Goal: Transaction & Acquisition: Purchase product/service

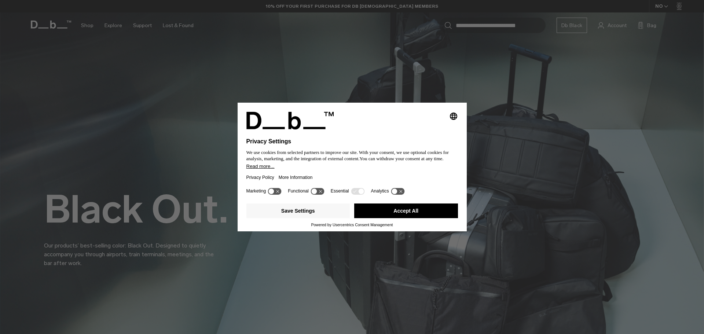
click at [399, 211] on button "Accept All" at bounding box center [406, 210] width 104 height 15
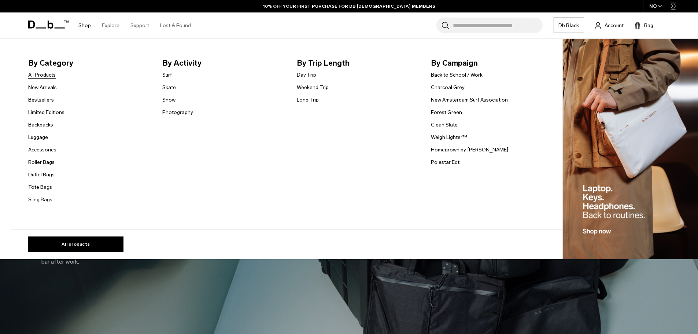
click at [48, 75] on link "All Products" at bounding box center [41, 75] width 27 height 8
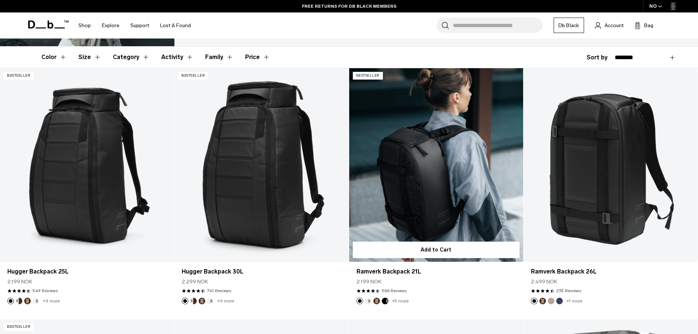
scroll to position [147, 0]
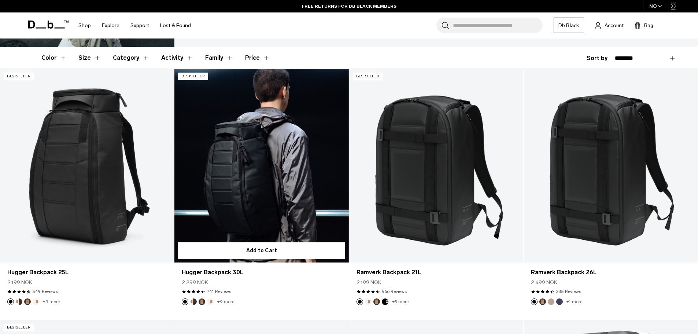
click at [280, 145] on link "Hugger Backpack 30L" at bounding box center [261, 166] width 174 height 194
